Goal: Navigation & Orientation: Find specific page/section

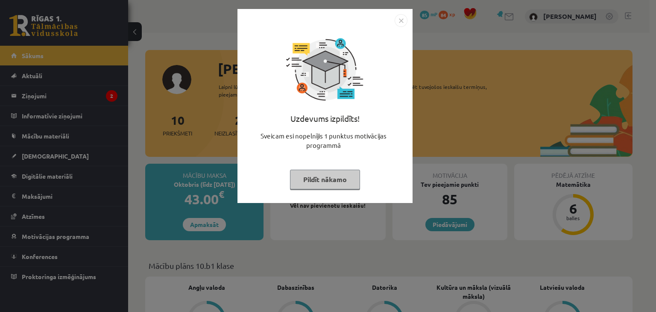
click at [398, 24] on img "Close" at bounding box center [401, 20] width 13 height 13
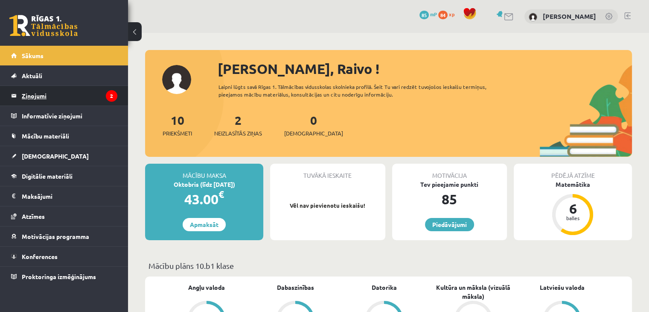
click at [100, 90] on legend "Ziņojumi 2" at bounding box center [70, 96] width 96 height 20
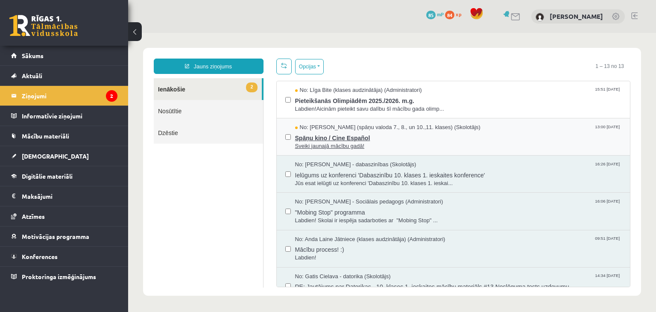
click at [382, 142] on span "Sveiki jaunajā mācību gadā!" at bounding box center [458, 146] width 327 height 8
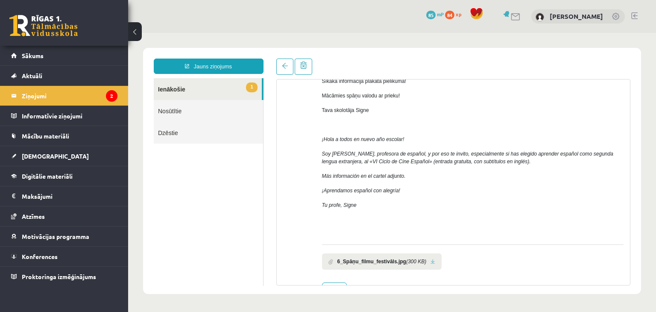
scroll to position [135, 0]
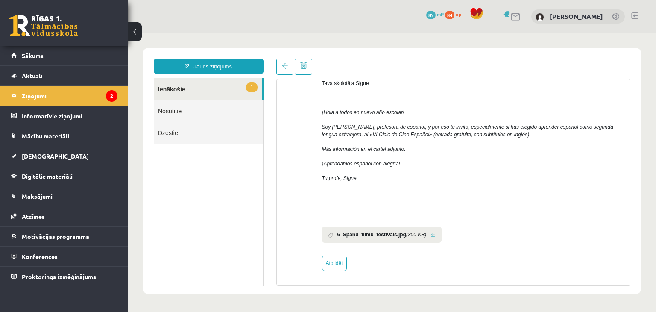
click at [430, 233] on li "6_Spāņu_filmu_festivāls.jpg (300 KB)" at bounding box center [382, 234] width 120 height 16
click at [430, 237] on link at bounding box center [432, 235] width 5 height 6
click at [196, 92] on link "1 Ienākošie" at bounding box center [208, 89] width 108 height 22
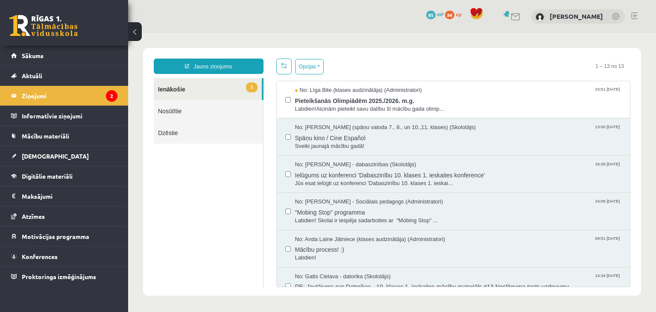
scroll to position [0, 0]
click at [485, 102] on span "Pieteikšanās Olimpiādēm 2025./2026. m.g." at bounding box center [458, 99] width 327 height 11
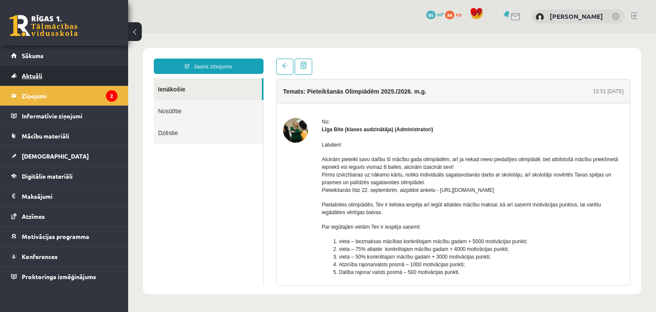
click at [67, 79] on link "Aktuāli" at bounding box center [64, 76] width 106 height 20
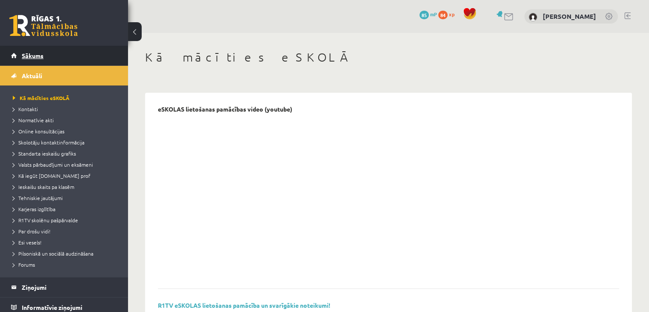
click at [64, 63] on link "Sākums" at bounding box center [64, 56] width 106 height 20
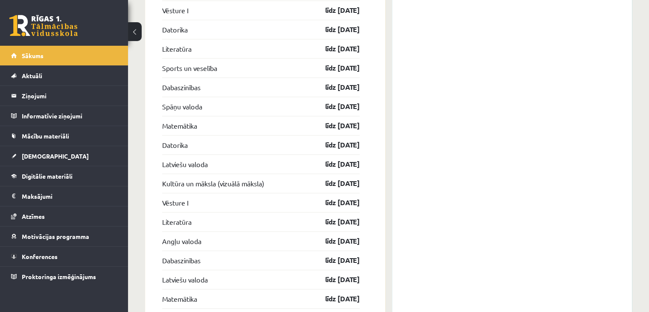
drag, startPoint x: 278, startPoint y: 137, endPoint x: 535, endPoint y: 170, distance: 259.1
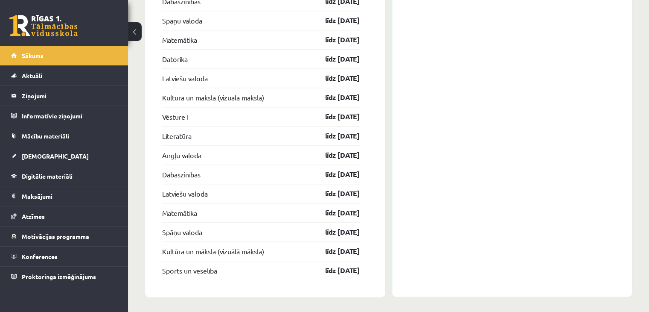
drag, startPoint x: 535, startPoint y: 170, endPoint x: 512, endPoint y: 246, distance: 80.5
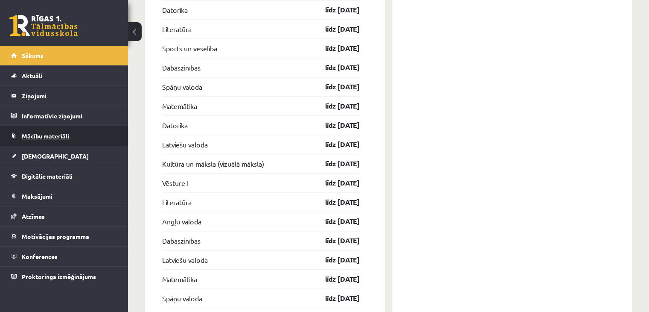
scroll to position [897, 0]
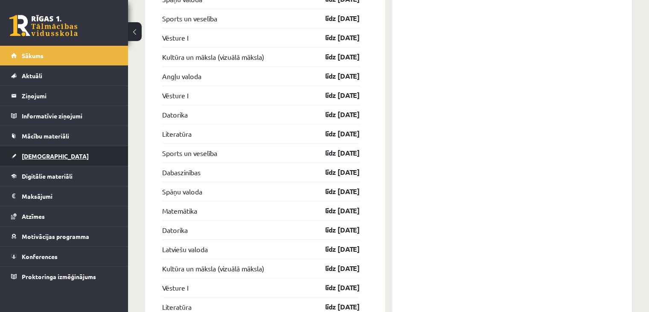
click at [47, 158] on span "[DEMOGRAPHIC_DATA]" at bounding box center [55, 156] width 67 height 8
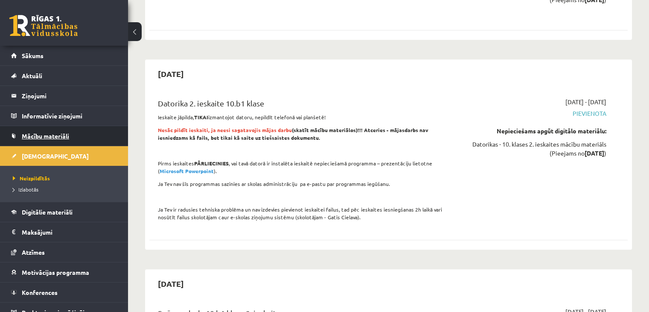
click at [61, 135] on span "Mācību materiāli" at bounding box center [45, 136] width 47 height 8
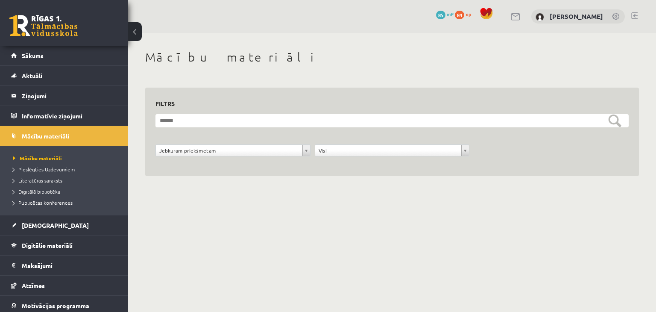
click at [54, 166] on span "Pieslēgties Uzdevumiem" at bounding box center [44, 169] width 62 height 7
